Goal: Transaction & Acquisition: Obtain resource

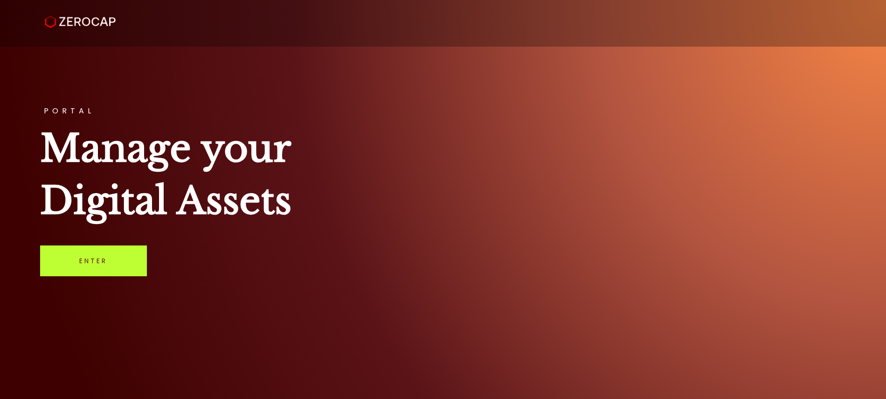
click at [133, 266] on link "Enter" at bounding box center [93, 260] width 107 height 31
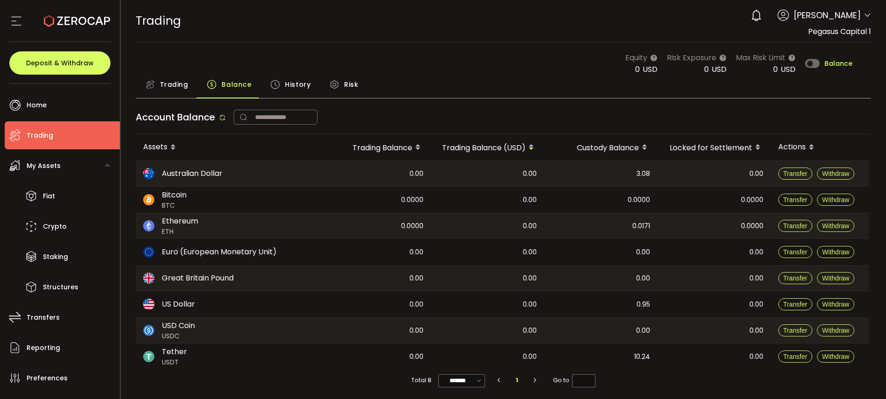
scroll to position [2, 0]
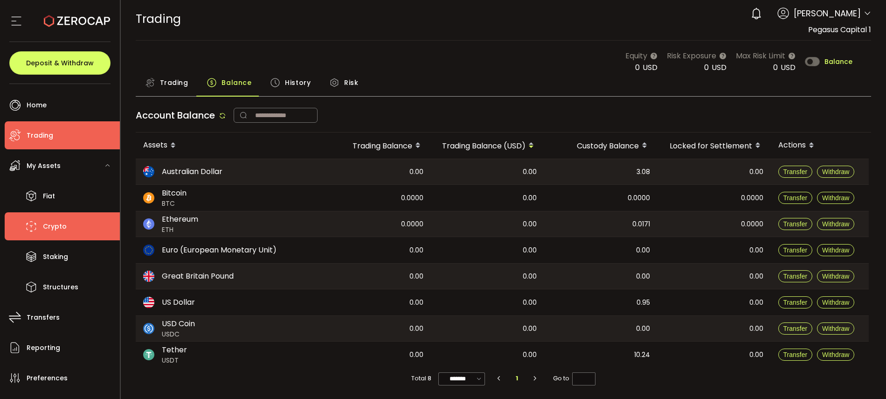
click at [53, 231] on span "Crypto" at bounding box center [55, 227] width 24 height 14
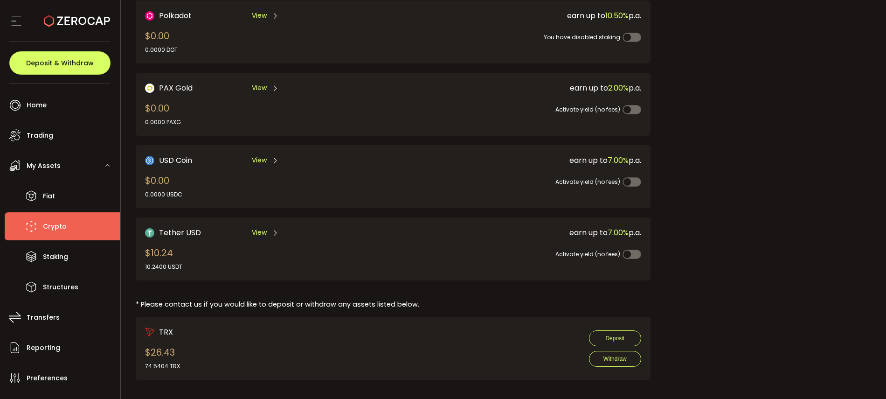
scroll to position [217, 0]
click at [257, 234] on span "View" at bounding box center [259, 234] width 15 height 10
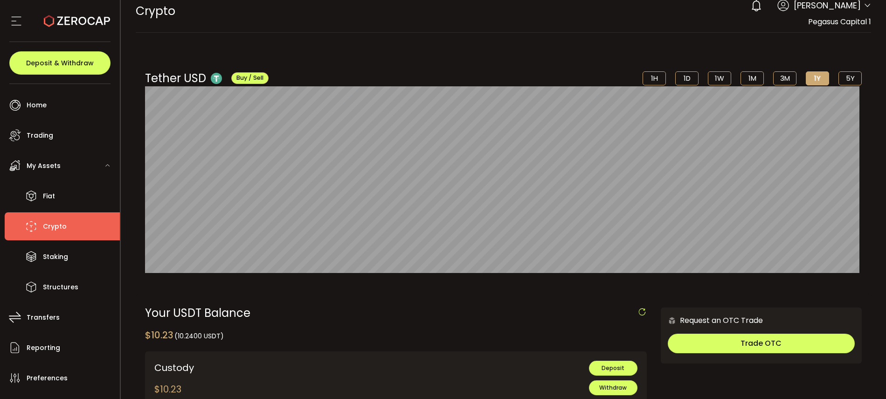
scroll to position [11, 0]
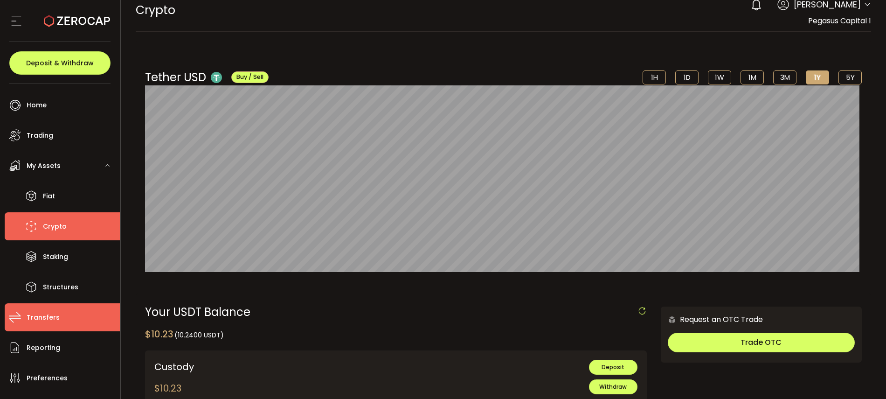
click at [47, 316] on span "Transfers" at bounding box center [43, 317] width 33 height 14
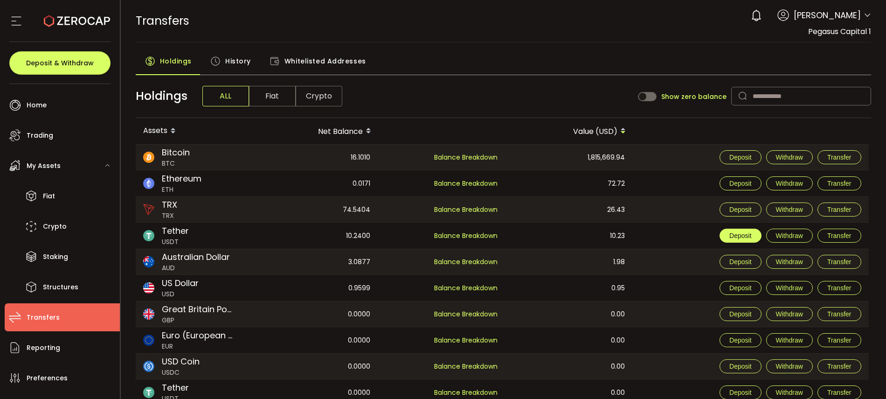
click at [738, 234] on span "Deposit" at bounding box center [740, 235] width 22 height 7
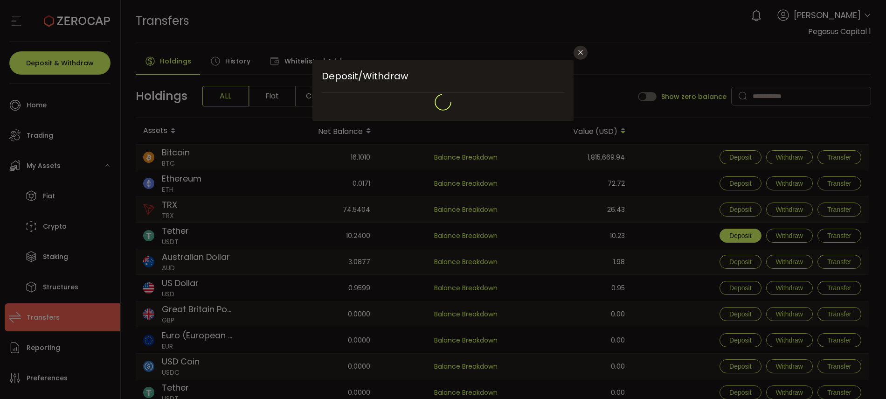
type input "**********"
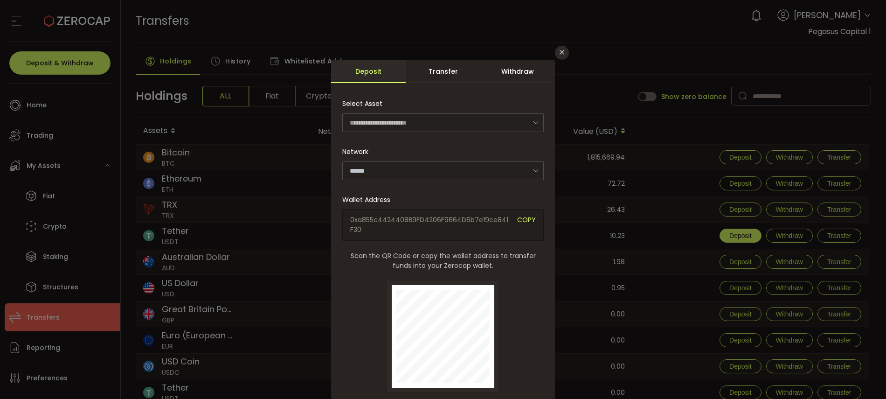
type input "********"
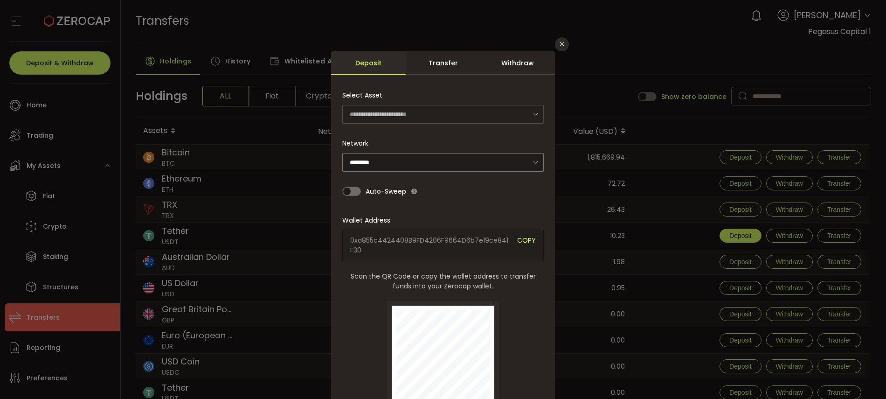
scroll to position [13, 0]
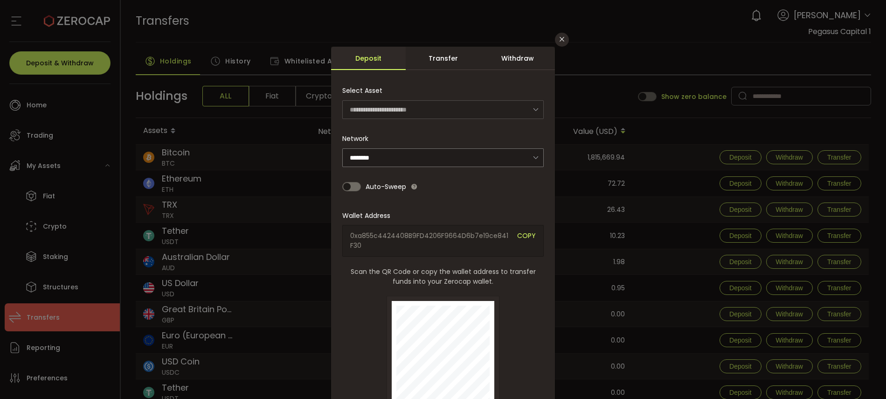
click at [523, 235] on span "COPY" at bounding box center [526, 241] width 19 height 20
